Goal: Navigation & Orientation: Find specific page/section

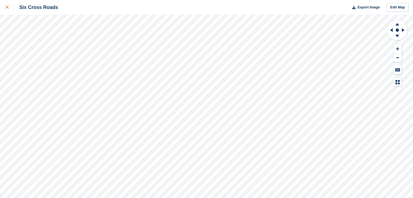
click at [9, 6] on div at bounding box center [9, 7] width 9 height 7
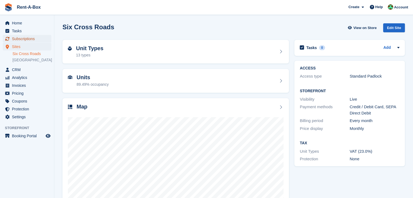
click at [27, 39] on span "Subscriptions" at bounding box center [28, 39] width 33 height 8
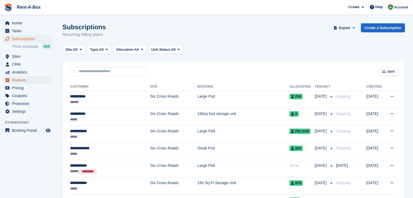
click at [21, 81] on span "Invoices" at bounding box center [28, 80] width 33 height 8
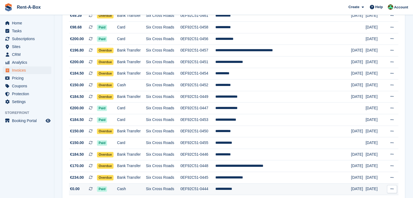
scroll to position [190, 0]
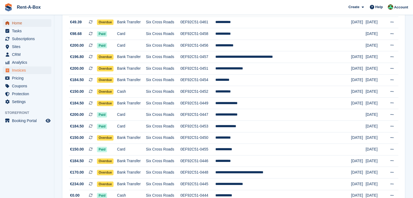
click at [12, 22] on span "Home" at bounding box center [28, 23] width 33 height 8
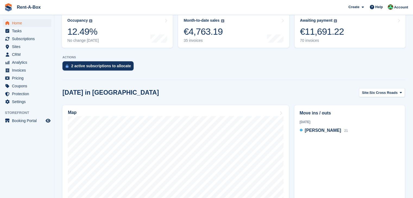
scroll to position [81, 0]
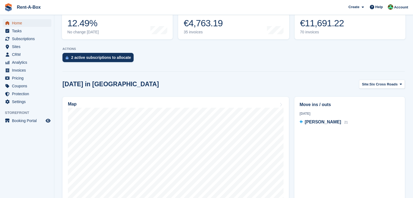
click at [17, 24] on span "Home" at bounding box center [28, 23] width 33 height 8
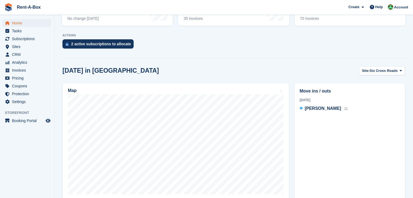
scroll to position [108, 0]
